Goal: Task Accomplishment & Management: Complete application form

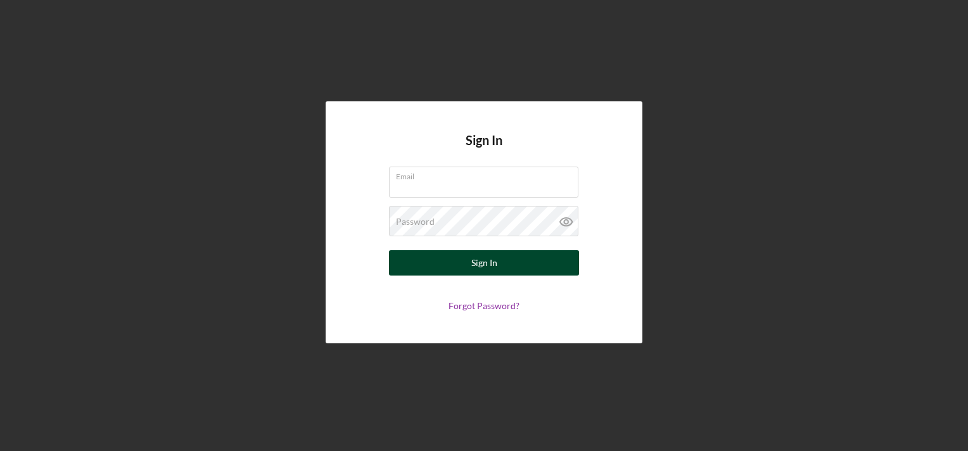
type input "[EMAIL_ADDRESS][DOMAIN_NAME]"
click at [490, 267] on div "Sign In" at bounding box center [484, 262] width 26 height 25
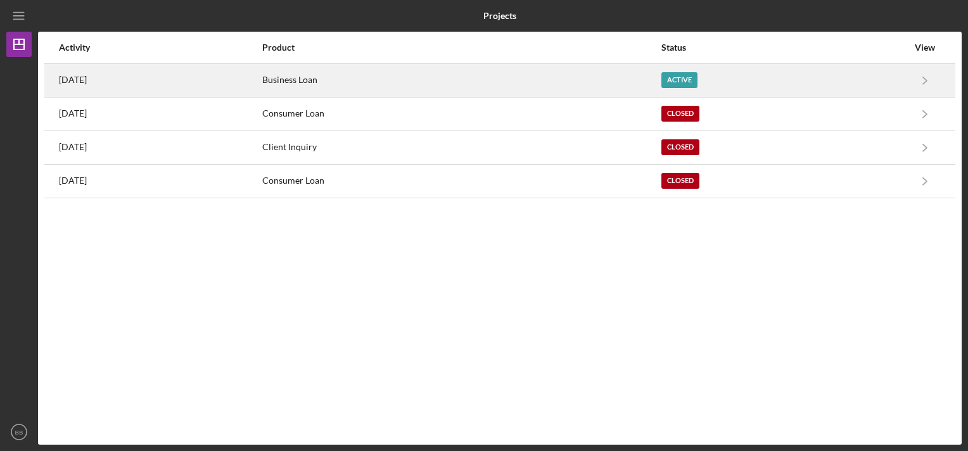
click at [71, 79] on time "[DATE]" at bounding box center [73, 80] width 28 height 10
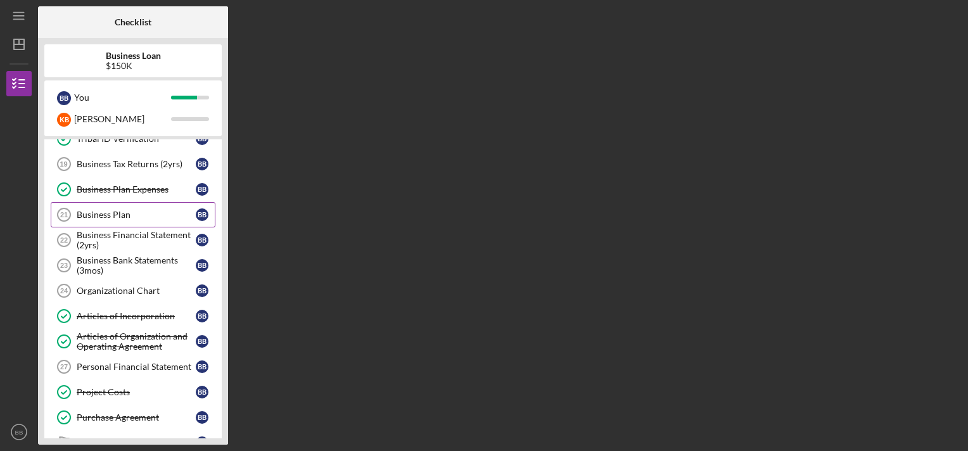
scroll to position [127, 0]
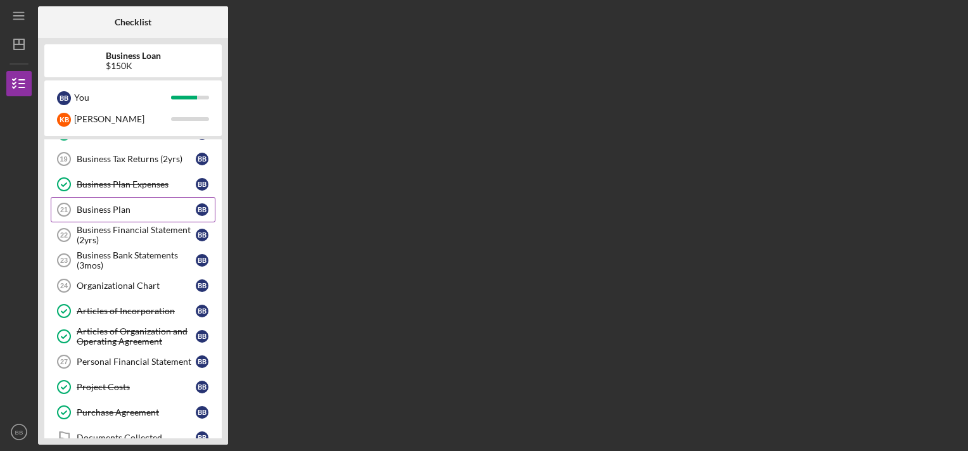
click at [115, 205] on div "Business Plan" at bounding box center [136, 210] width 119 height 10
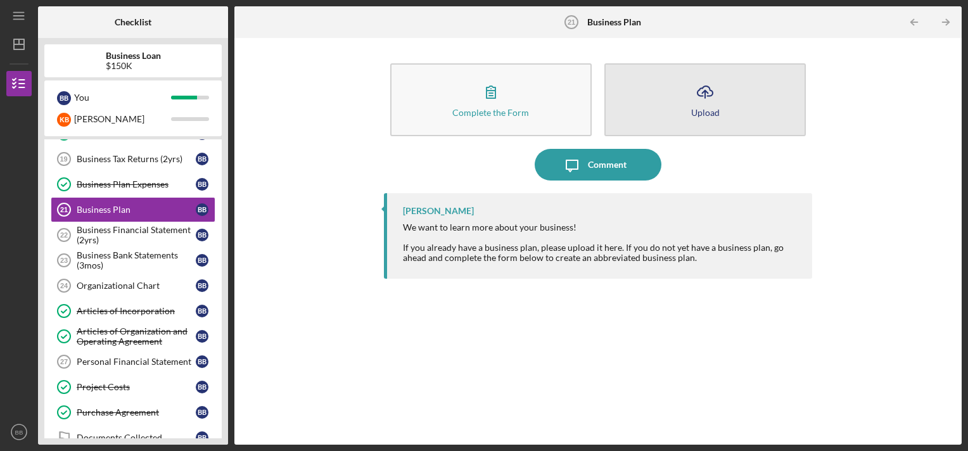
click at [700, 113] on div "Upload" at bounding box center [705, 112] width 28 height 9
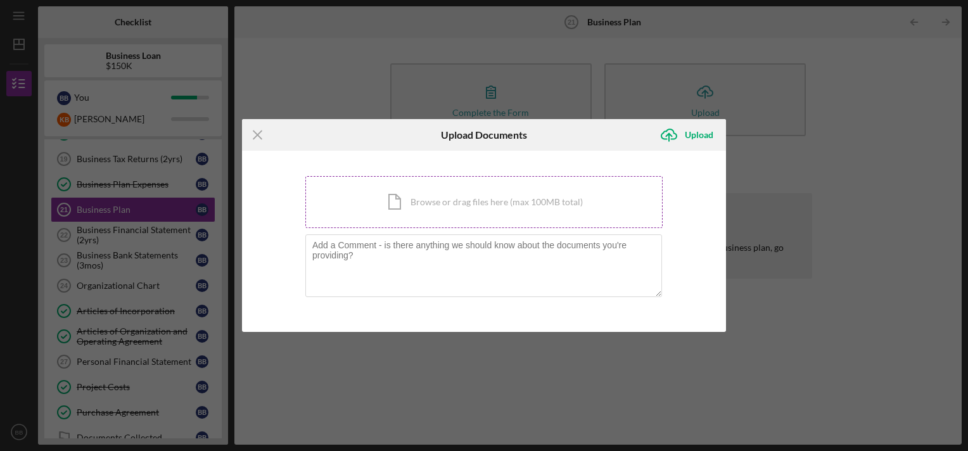
click at [431, 206] on div "Icon/Document Browse or drag files here (max 100MB total) Tap to choose files o…" at bounding box center [483, 202] width 357 height 52
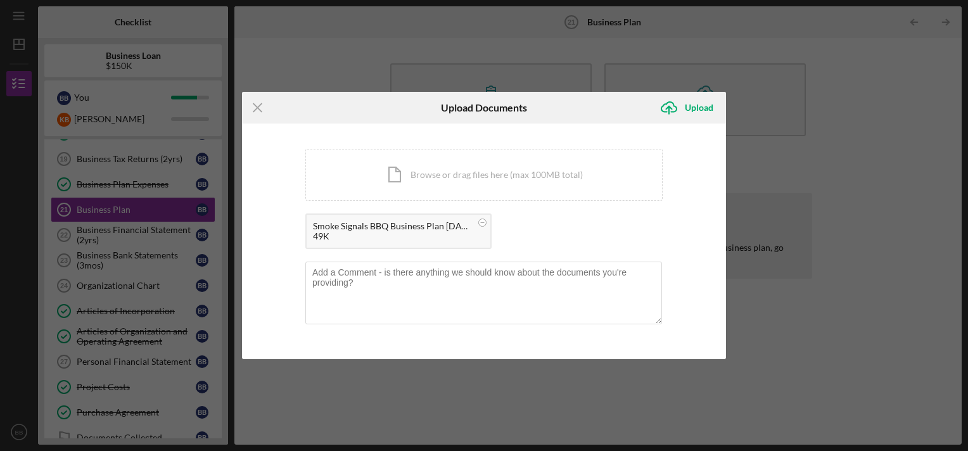
click at [473, 220] on div "Smoke Signals BBQ Business Plan [DATE].docx 49K" at bounding box center [398, 230] width 186 height 35
click at [697, 110] on div "Upload" at bounding box center [699, 107] width 28 height 25
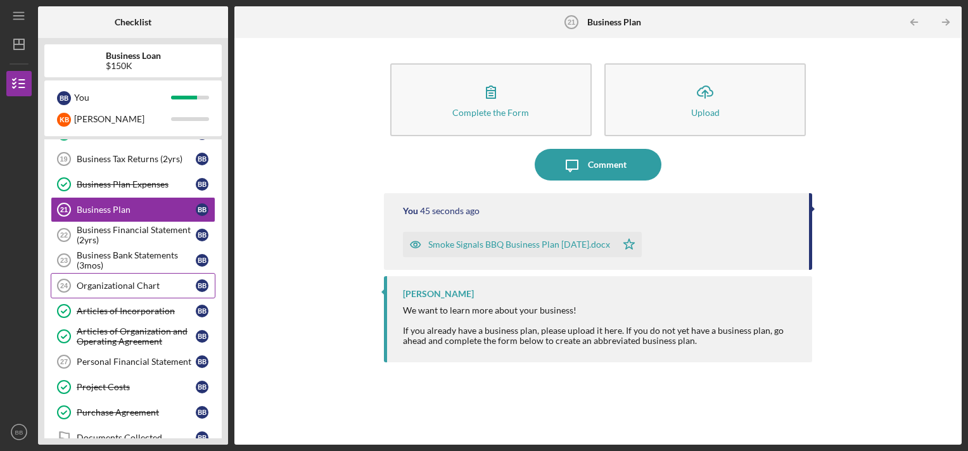
click at [127, 281] on div "Organizational Chart" at bounding box center [136, 286] width 119 height 10
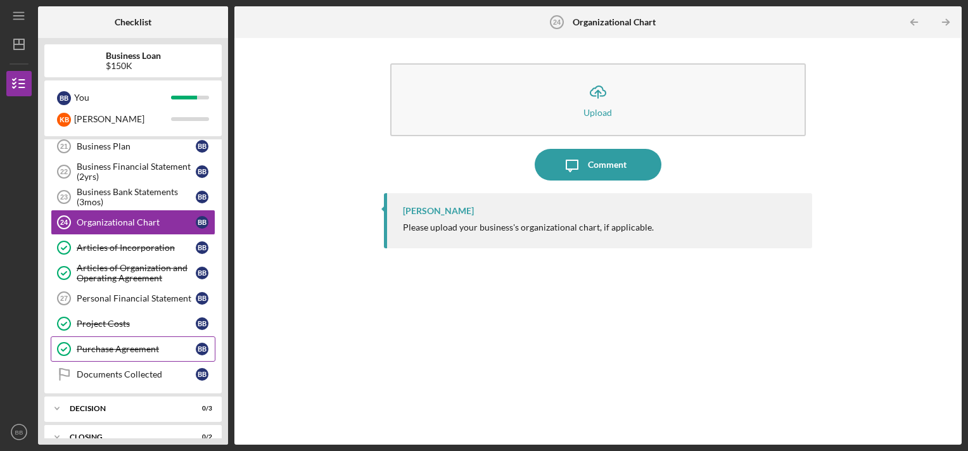
scroll to position [63, 0]
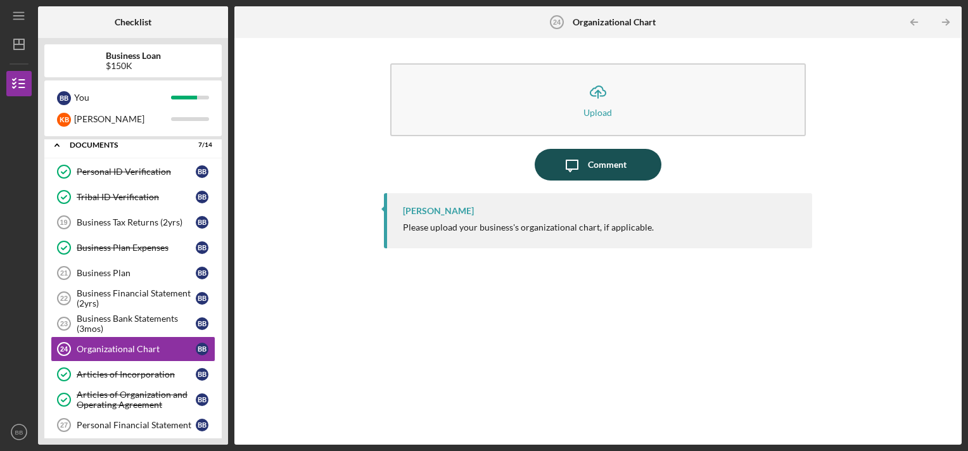
click at [593, 166] on div "Comment" at bounding box center [607, 165] width 39 height 32
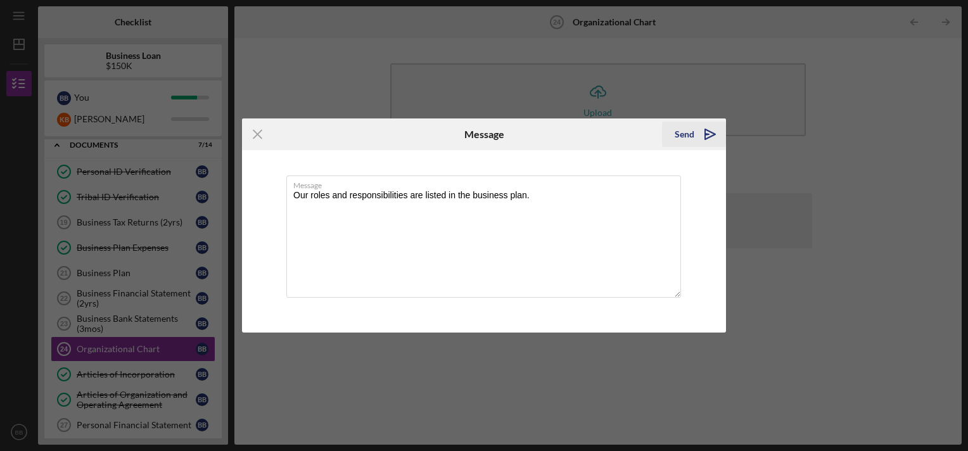
type textarea "Our roles and responsibilities are listed in the business plan."
click at [690, 131] on div "Send" at bounding box center [684, 134] width 20 height 25
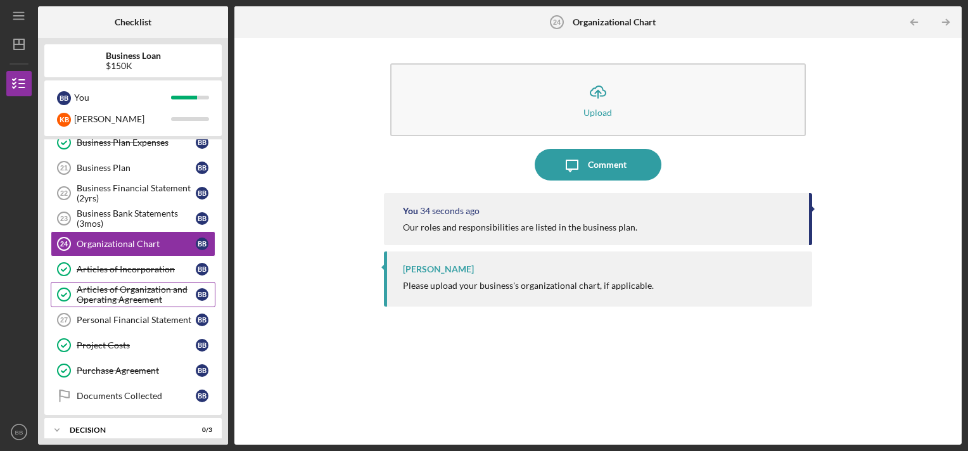
scroll to position [190, 0]
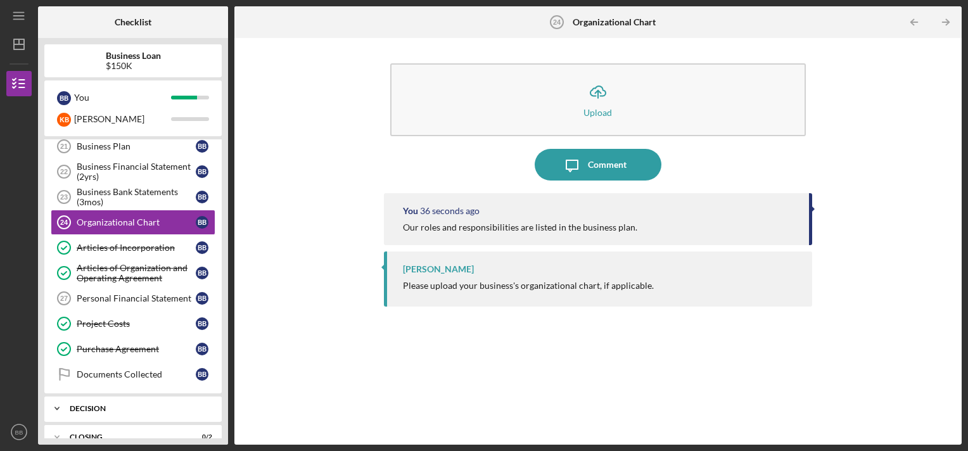
click at [137, 408] on div "Decision" at bounding box center [138, 409] width 136 height 8
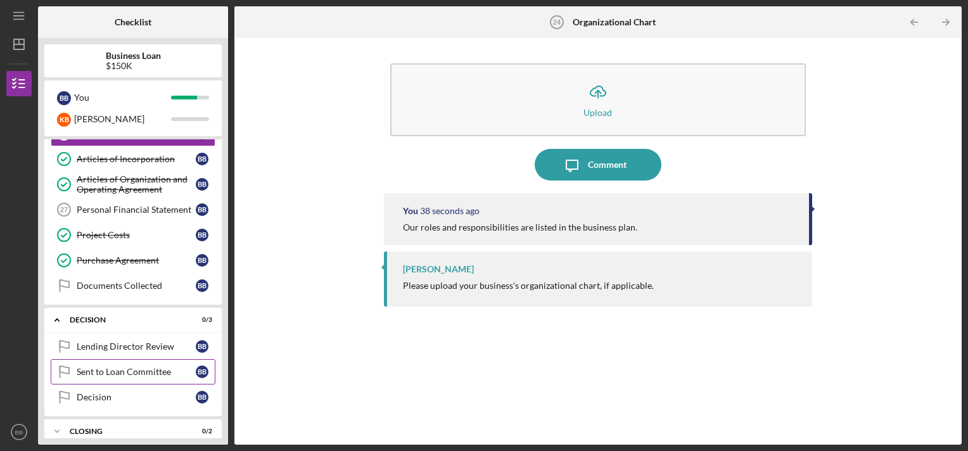
scroll to position [286, 0]
